Goal: Task Accomplishment & Management: Complete application form

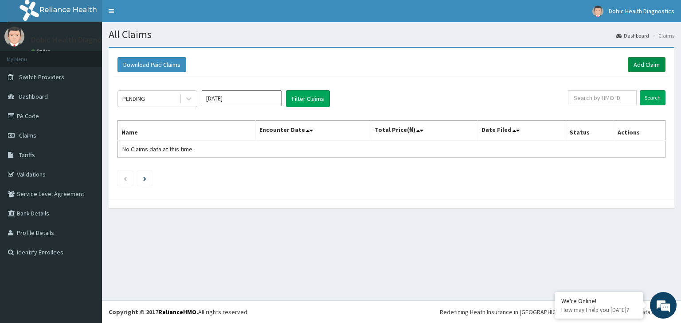
click at [647, 62] on link "Add Claim" at bounding box center [646, 64] width 38 height 15
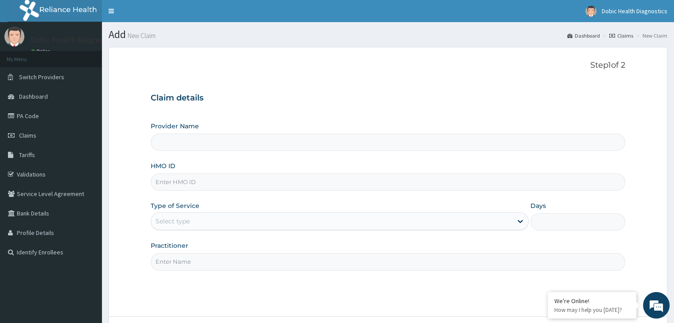
type input "Dobic Health Diagnostics"
click at [337, 182] on input "HMO ID" at bounding box center [388, 182] width 474 height 17
type input "BZD/10010/A"
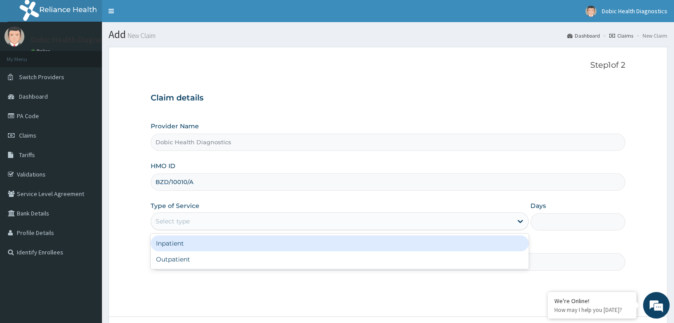
click at [296, 221] on div "Select type" at bounding box center [331, 221] width 361 height 14
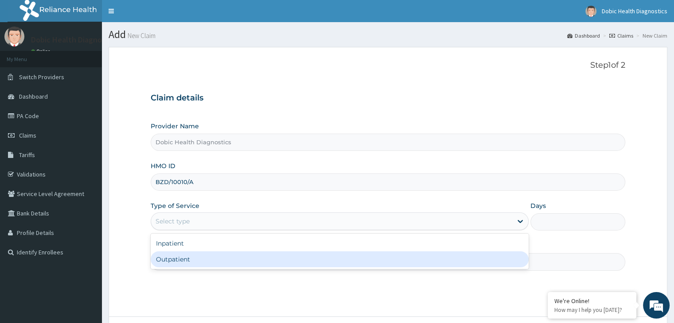
click at [286, 259] on div "Outpatient" at bounding box center [340, 260] width 378 height 16
type input "1"
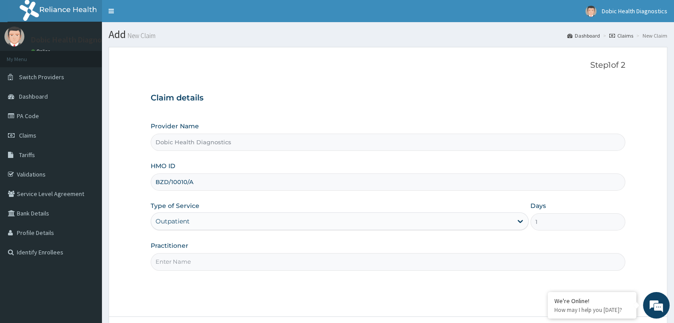
click at [248, 265] on input "Practitioner" at bounding box center [388, 261] width 474 height 17
type input "X"
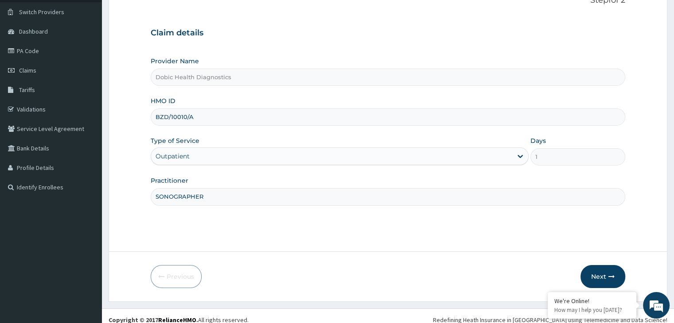
scroll to position [73, 0]
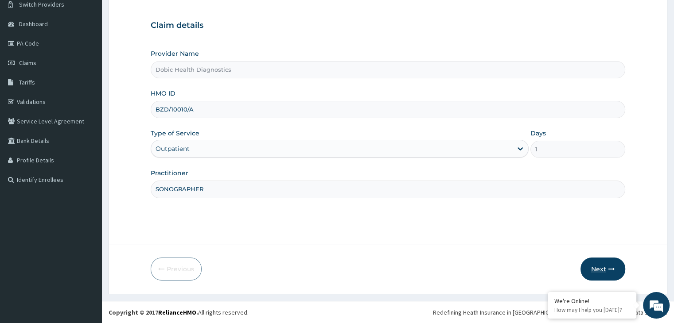
type input "SONOGRAPHER"
click at [611, 266] on icon "button" at bounding box center [611, 269] width 6 height 6
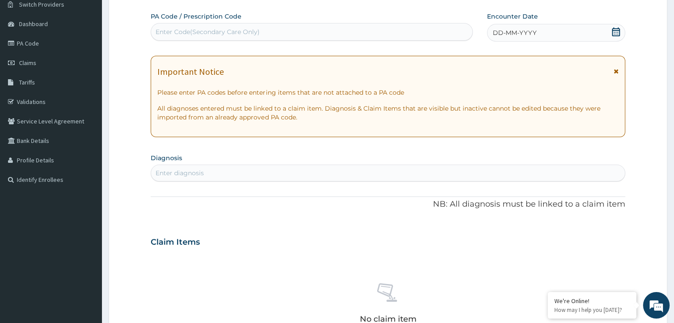
click at [373, 31] on div "Enter Code(Secondary Care Only)" at bounding box center [311, 32] width 321 height 14
paste input "PA/6EE80A"
type input "PA/6EE80A"
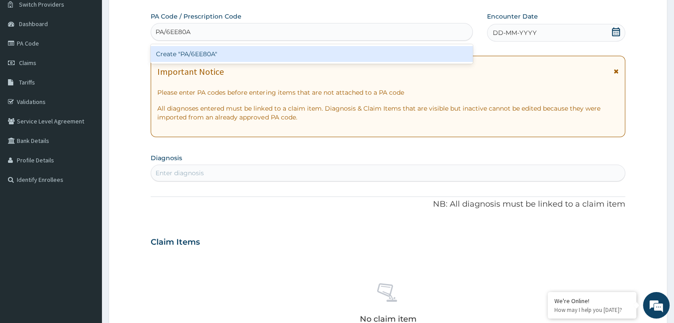
click at [406, 55] on div "Create "PA/6EE80A"" at bounding box center [312, 54] width 322 height 16
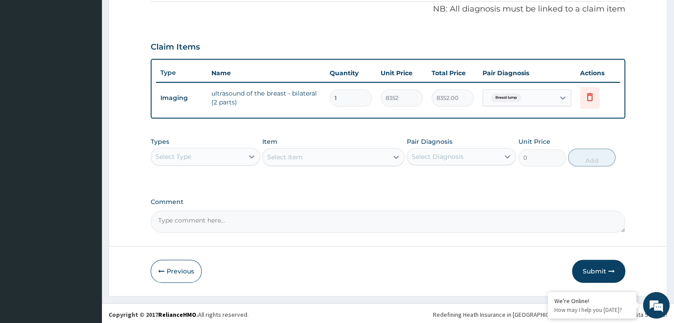
scroll to position [272, 0]
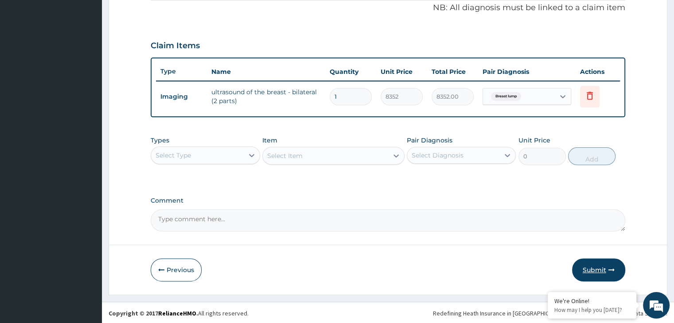
click at [600, 269] on button "Submit" at bounding box center [598, 270] width 53 height 23
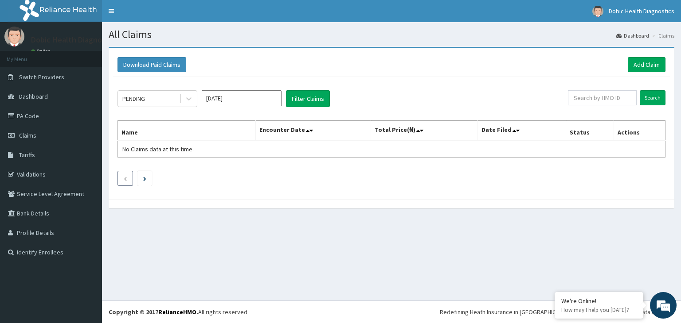
click at [125, 179] on icon "Previous page" at bounding box center [125, 178] width 4 height 5
click at [309, 129] on icon at bounding box center [308, 131] width 4 height 6
click at [313, 129] on icon at bounding box center [311, 131] width 4 height 6
click at [514, 130] on icon at bounding box center [514, 131] width 4 height 6
click at [518, 128] on icon at bounding box center [518, 131] width 4 height 6
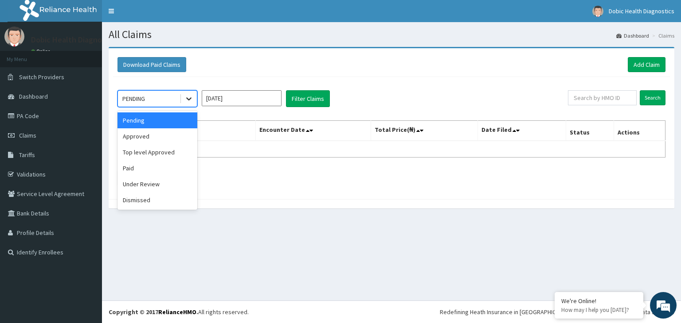
click at [190, 99] on icon at bounding box center [188, 98] width 9 height 9
click at [148, 133] on div "Approved" at bounding box center [157, 137] width 80 height 16
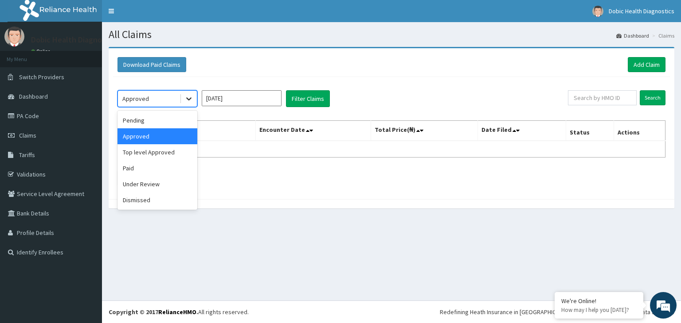
click at [188, 99] on icon at bounding box center [188, 99] width 5 height 3
click at [159, 139] on div "Approved" at bounding box center [157, 137] width 80 height 16
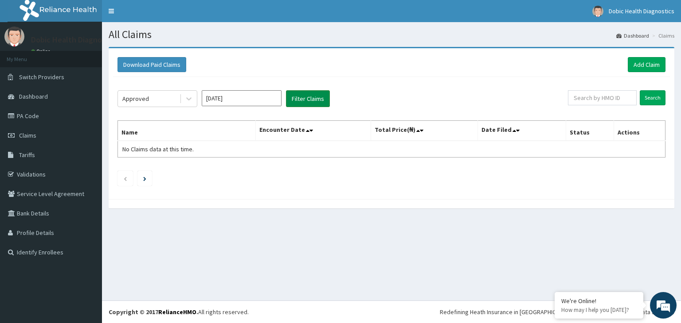
click at [295, 101] on button "Filter Claims" at bounding box center [308, 98] width 44 height 17
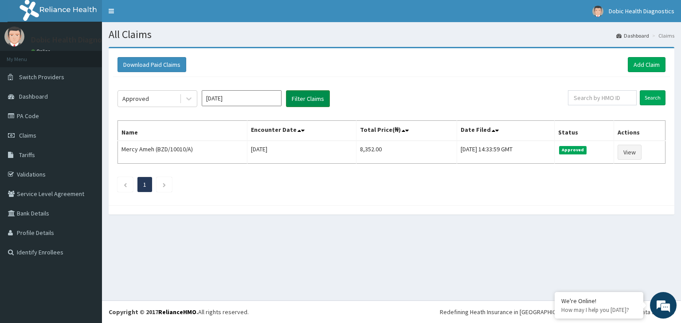
click at [295, 101] on button "Filter Claims" at bounding box center [308, 98] width 44 height 17
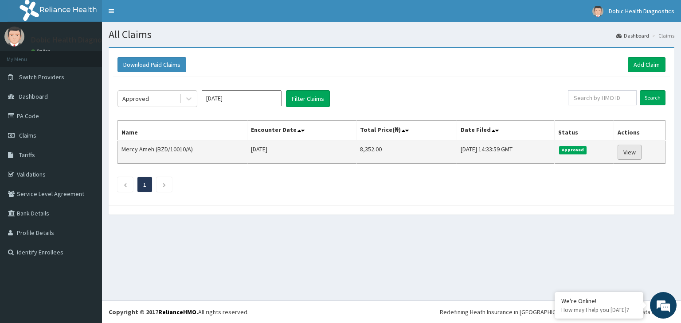
click at [629, 156] on link "View" at bounding box center [629, 152] width 24 height 15
